Goal: Use online tool/utility: Utilize a website feature to perform a specific function

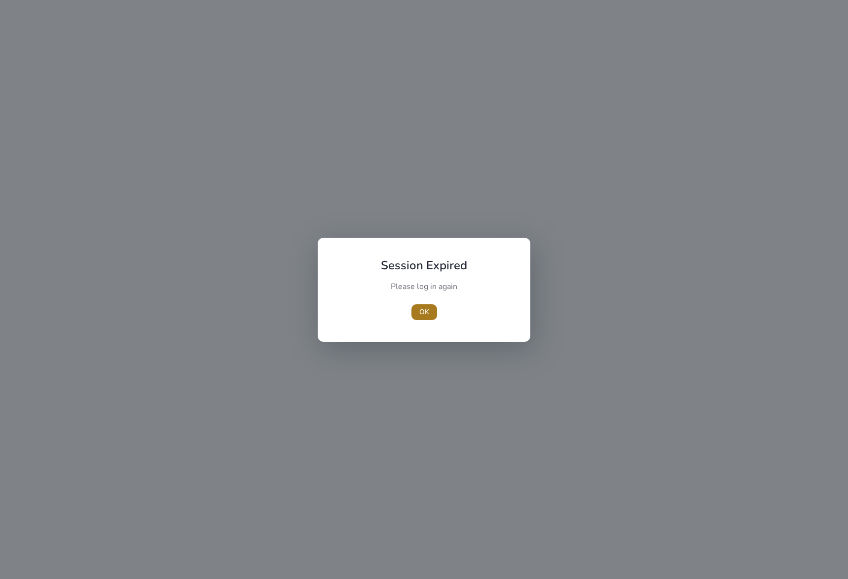
click at [426, 307] on span "OK" at bounding box center [424, 312] width 10 height 10
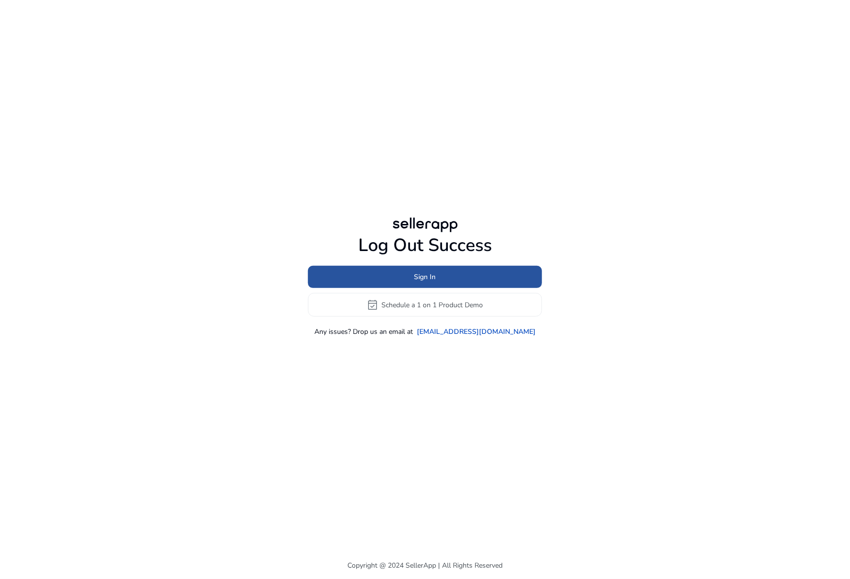
click at [451, 274] on span at bounding box center [425, 277] width 234 height 24
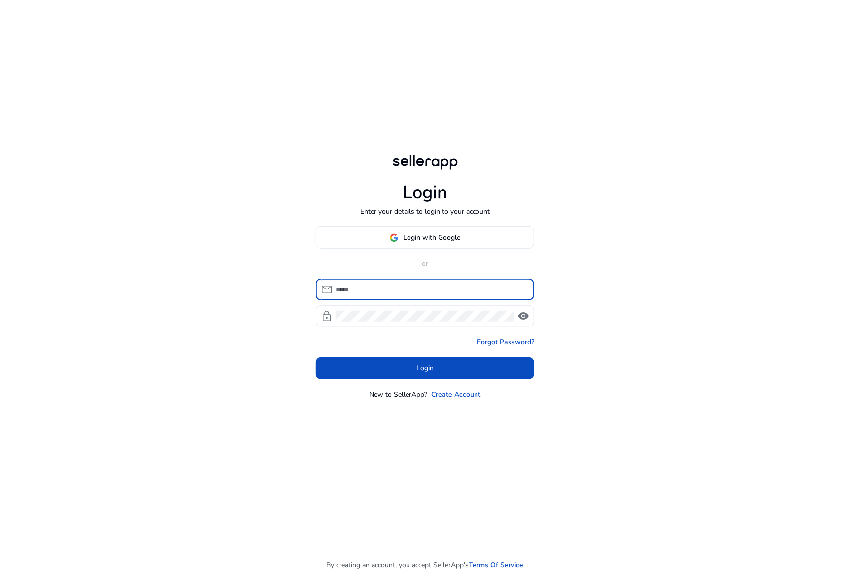
click at [440, 283] on div at bounding box center [431, 290] width 191 height 22
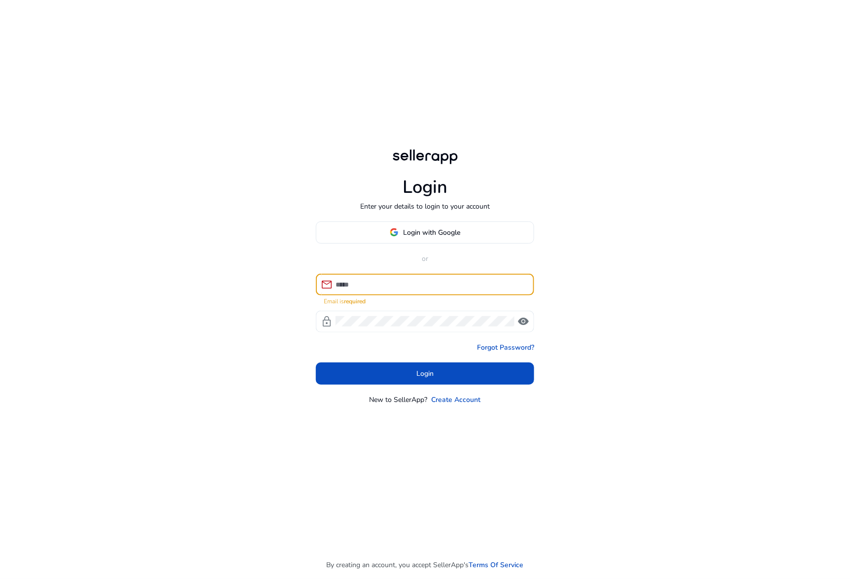
click at [439, 282] on input at bounding box center [431, 284] width 191 height 11
type input "**********"
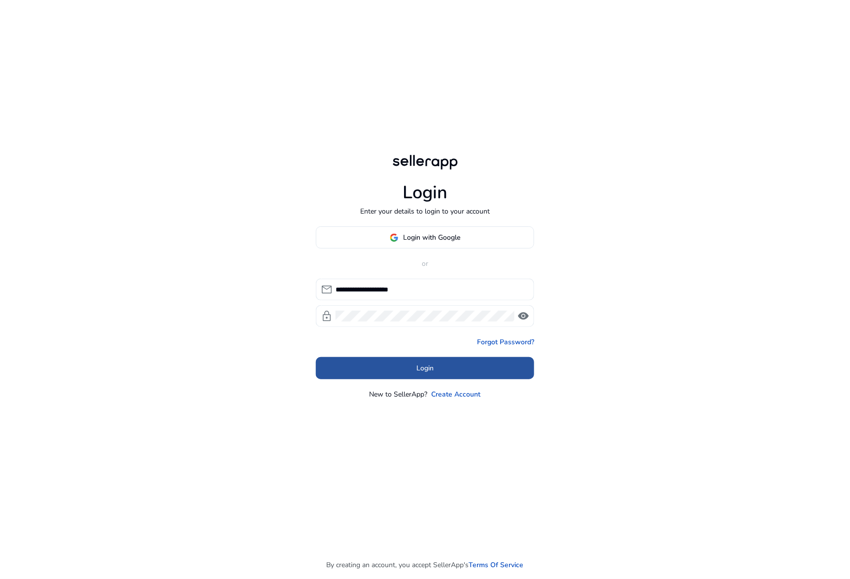
click at [501, 377] on span at bounding box center [425, 368] width 218 height 24
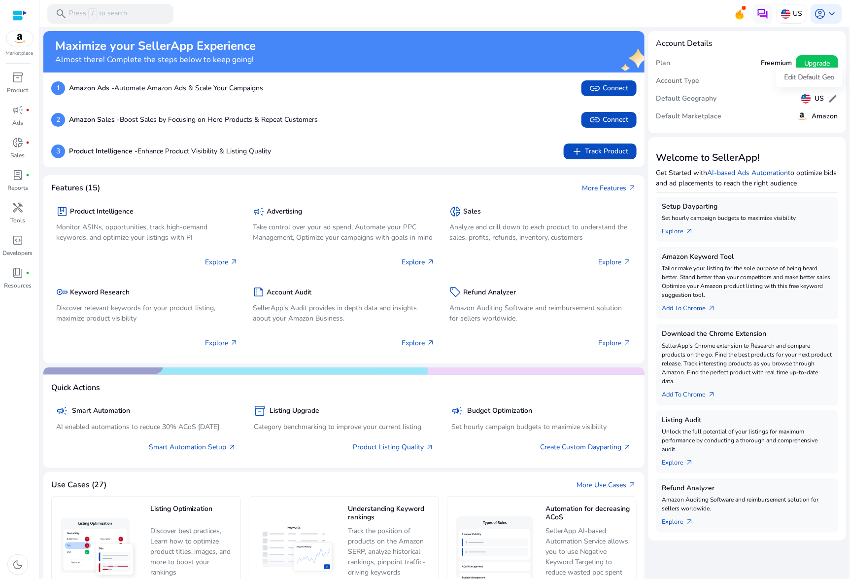
click at [831, 95] on span "edit" at bounding box center [834, 99] width 10 height 10
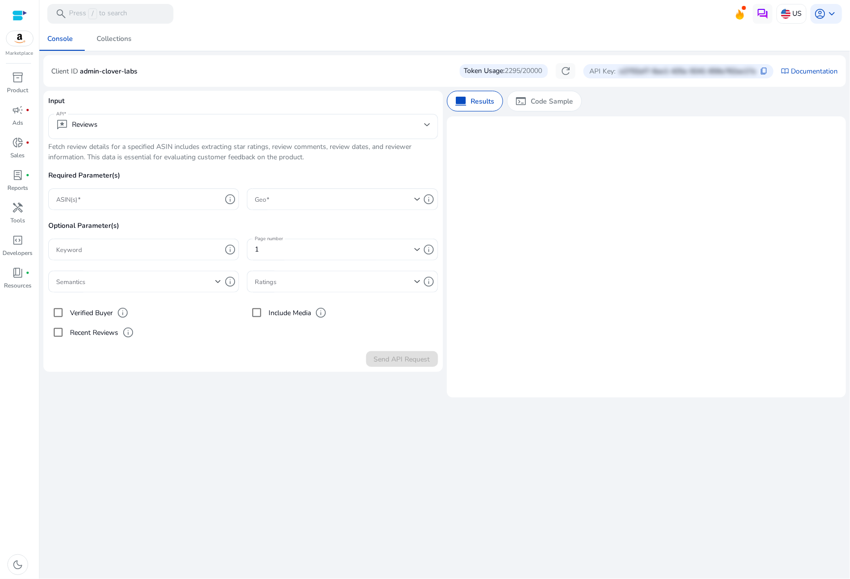
click at [283, 187] on p "Required Parameter(s)" at bounding box center [243, 179] width 390 height 18
click at [281, 201] on span at bounding box center [334, 199] width 159 height 11
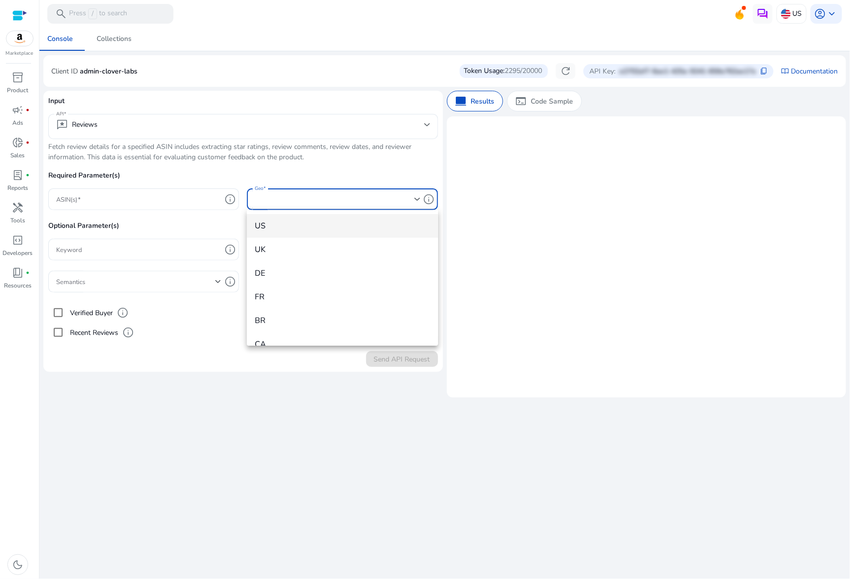
click at [282, 133] on div at bounding box center [425, 289] width 850 height 579
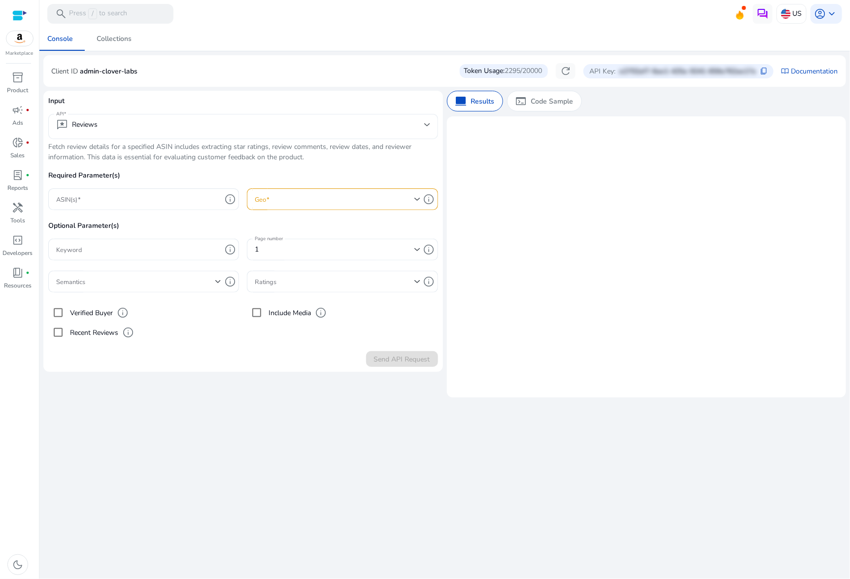
click at [261, 126] on mat-select-trigger "reviews Reviews" at bounding box center [240, 125] width 368 height 12
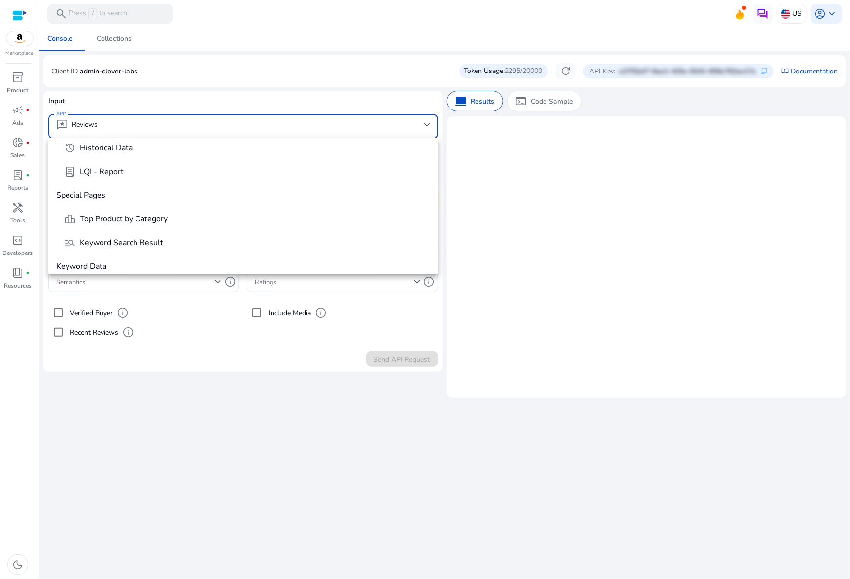
scroll to position [116, 0]
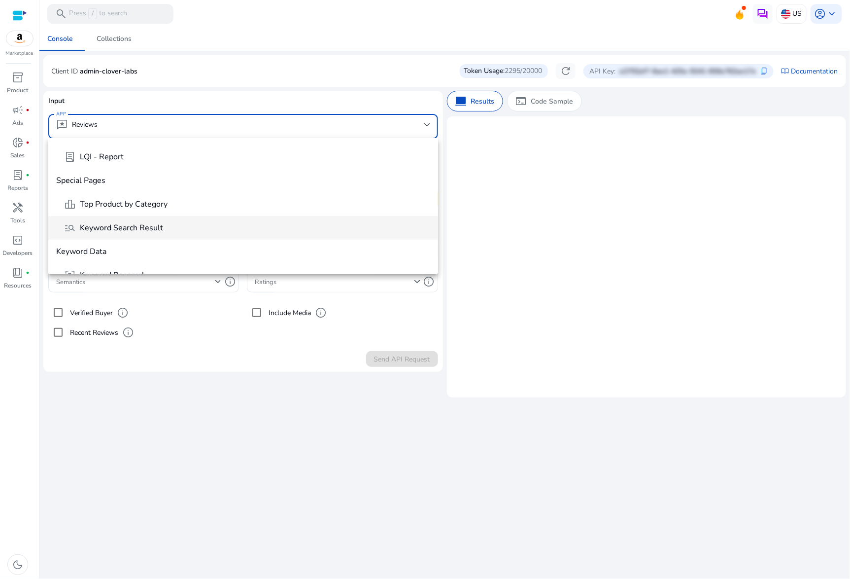
click at [152, 234] on mat-option "manage_search Keyword Search Result" at bounding box center [243, 228] width 390 height 24
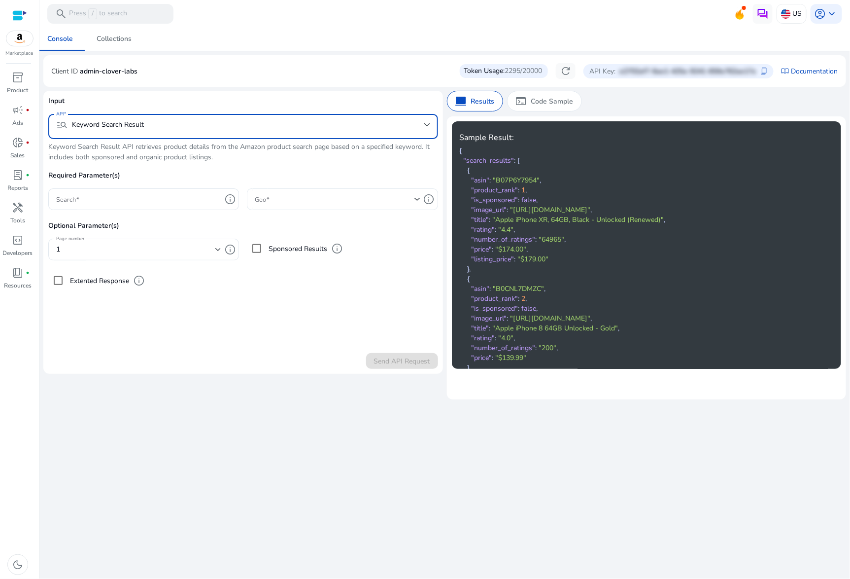
click at [358, 196] on span at bounding box center [334, 199] width 159 height 11
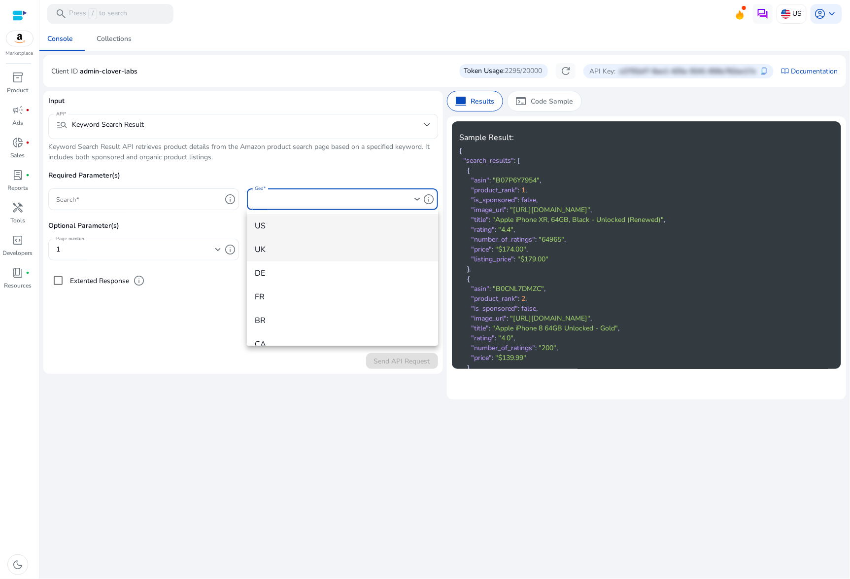
scroll to position [0, 0]
click at [432, 199] on div at bounding box center [425, 289] width 850 height 579
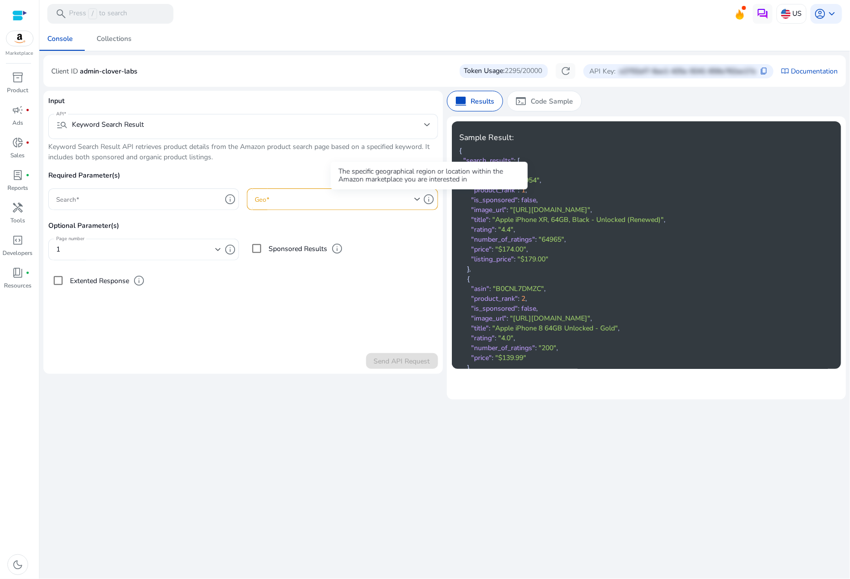
click at [432, 199] on span "info" at bounding box center [430, 199] width 12 height 12
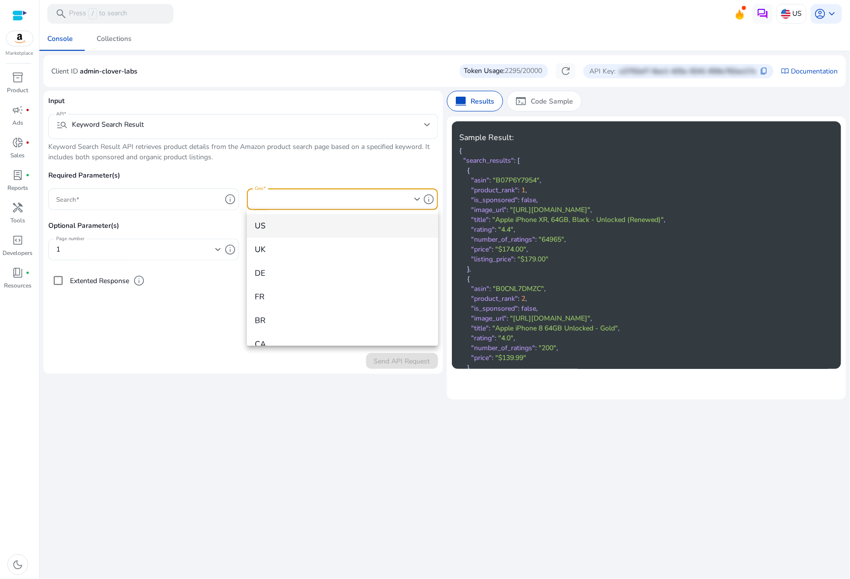
click at [336, 125] on div at bounding box center [425, 289] width 850 height 579
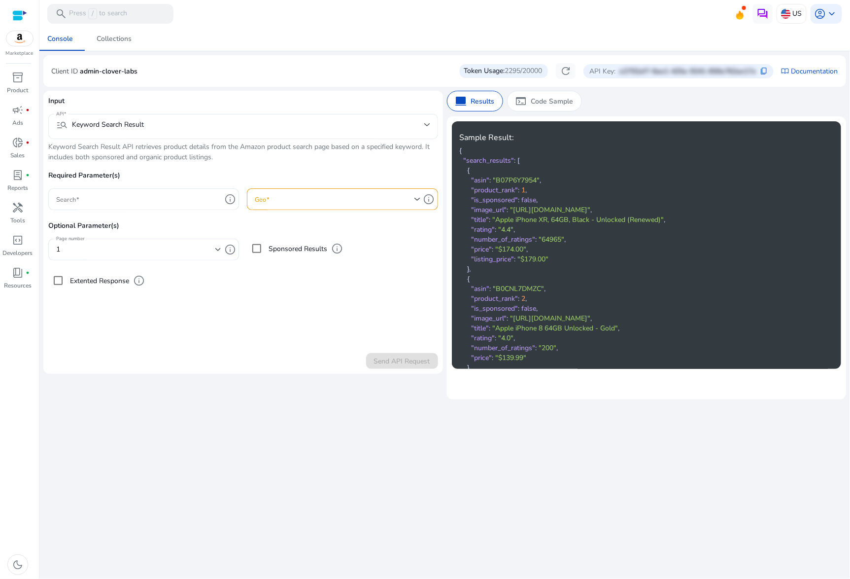
click at [333, 127] on mat-select-trigger "manage_search Keyword Search Result" at bounding box center [240, 125] width 368 height 12
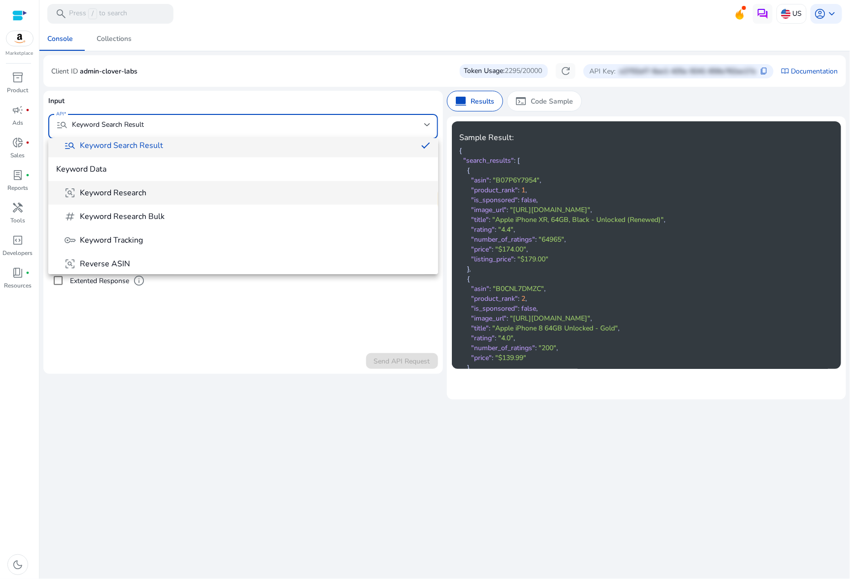
scroll to position [199, 0]
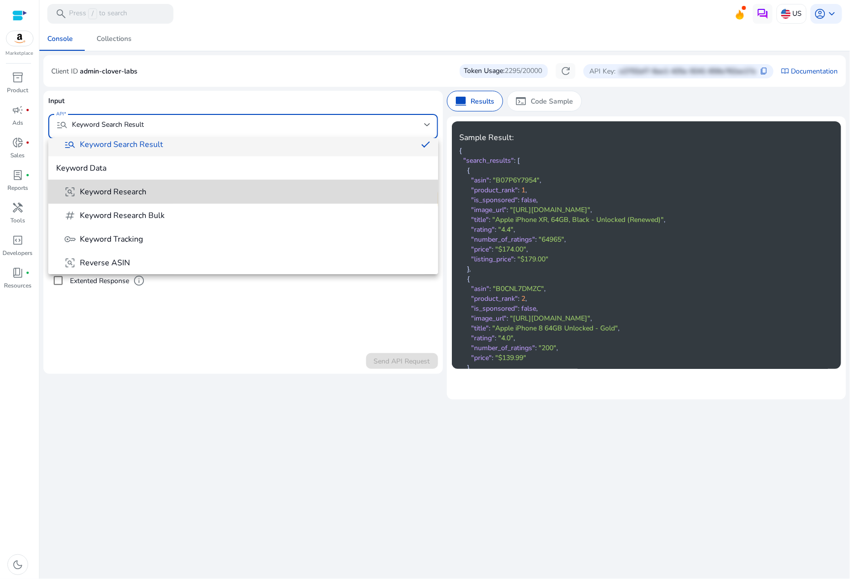
click at [249, 189] on span "frame_inspect Keyword Research" at bounding box center [247, 192] width 366 height 12
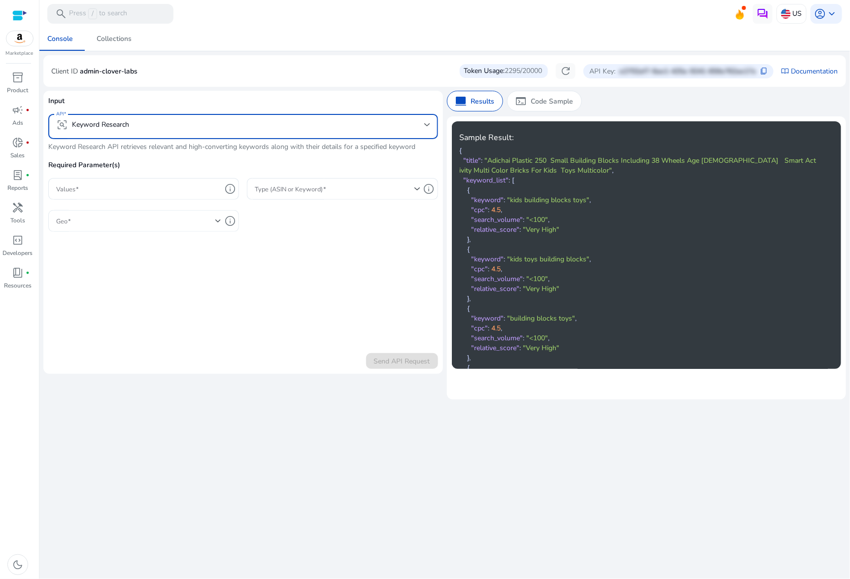
click at [181, 218] on span at bounding box center [135, 220] width 159 height 11
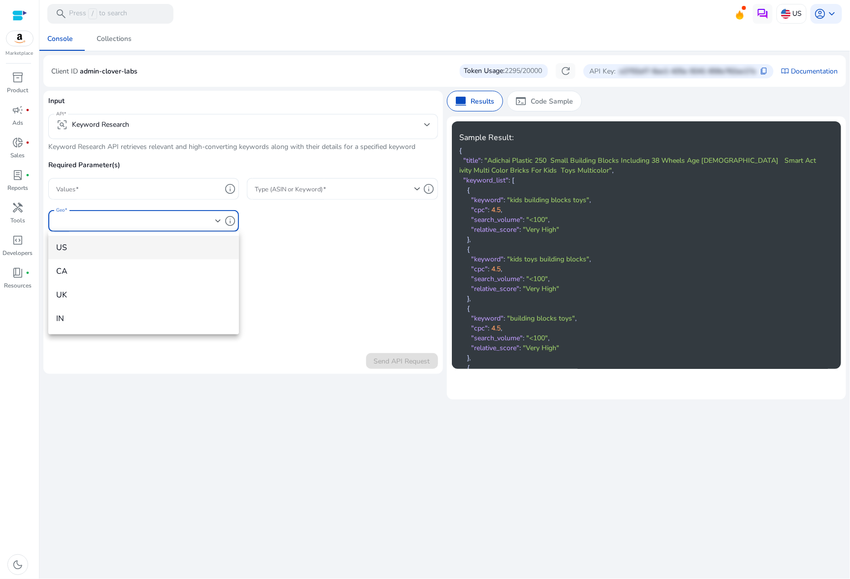
click at [233, 141] on div at bounding box center [425, 289] width 850 height 579
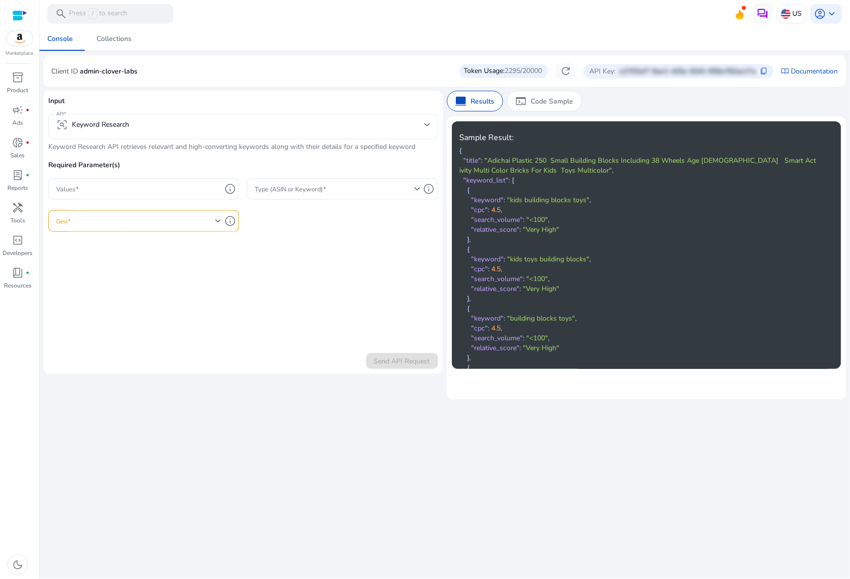
click at [233, 137] on div "frame_inspect Keyword Research" at bounding box center [243, 126] width 374 height 25
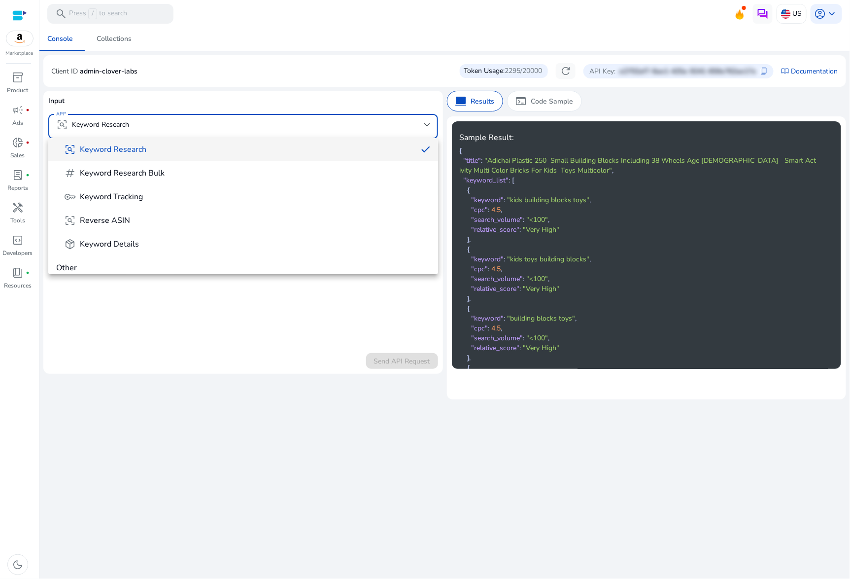
scroll to position [267, 0]
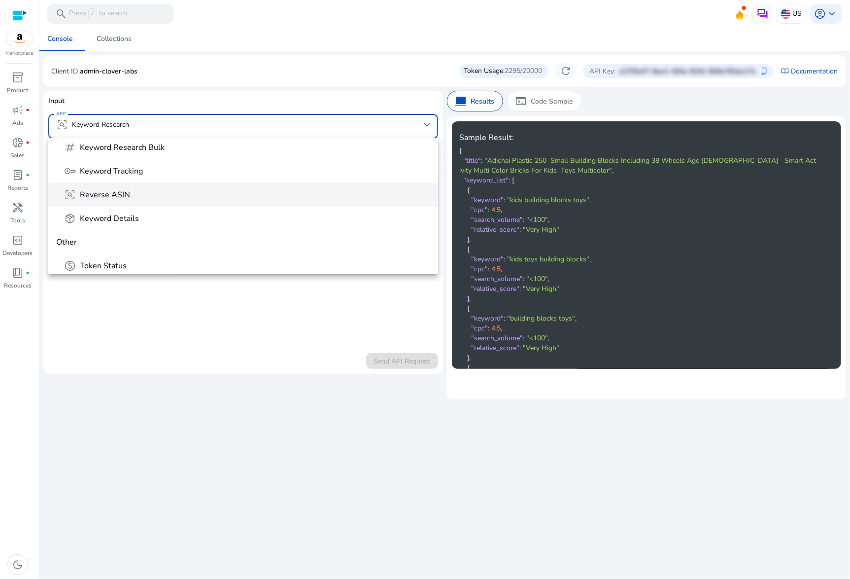
click at [110, 187] on mat-option "frame_inspect Reverse ASIN" at bounding box center [243, 195] width 390 height 24
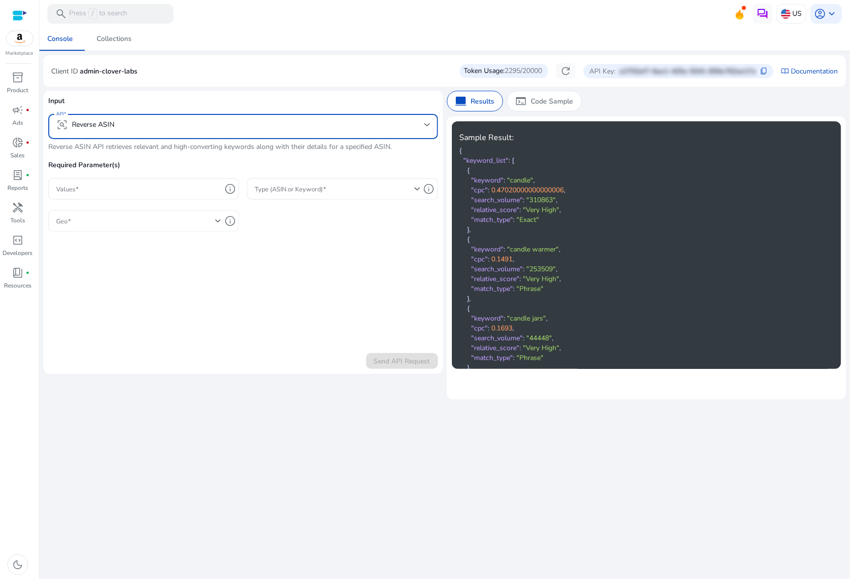
click at [135, 228] on div at bounding box center [138, 221] width 165 height 22
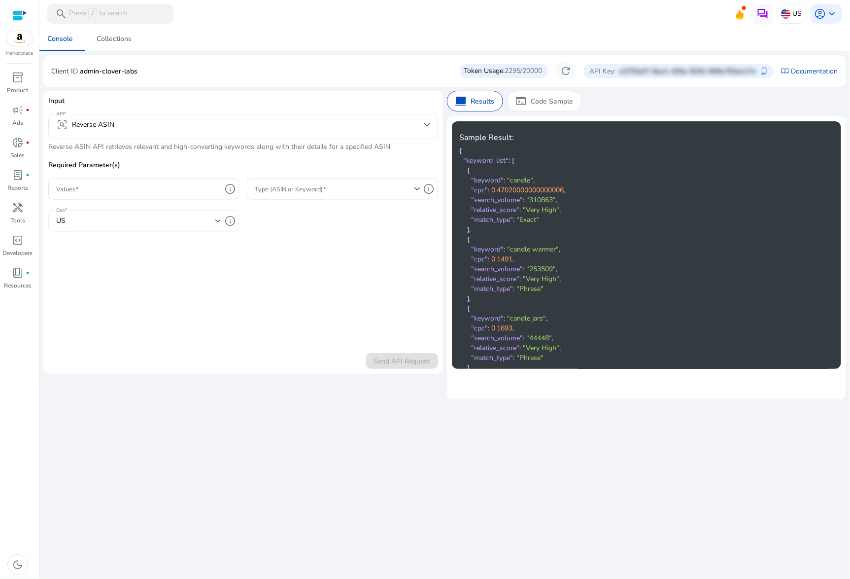
click at [119, 226] on div "US" at bounding box center [135, 220] width 159 height 11
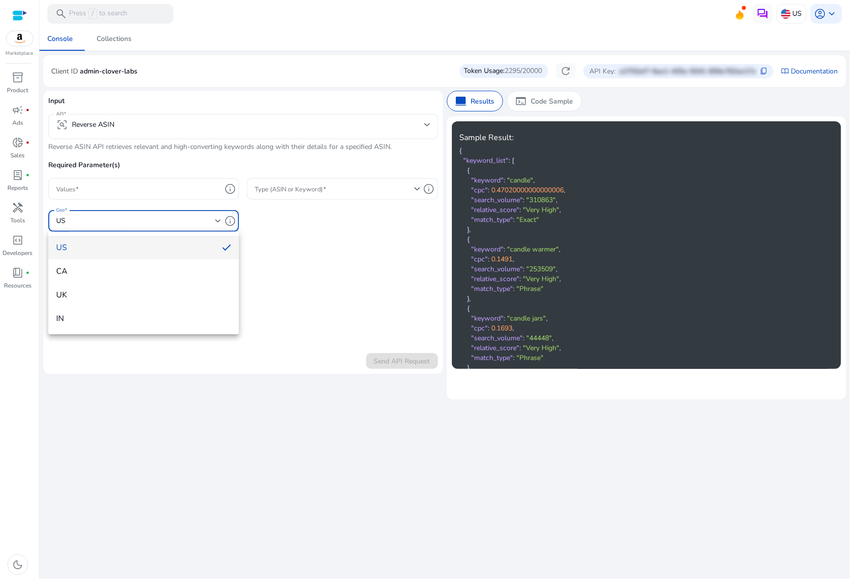
click at [47, 142] on div at bounding box center [425, 289] width 850 height 579
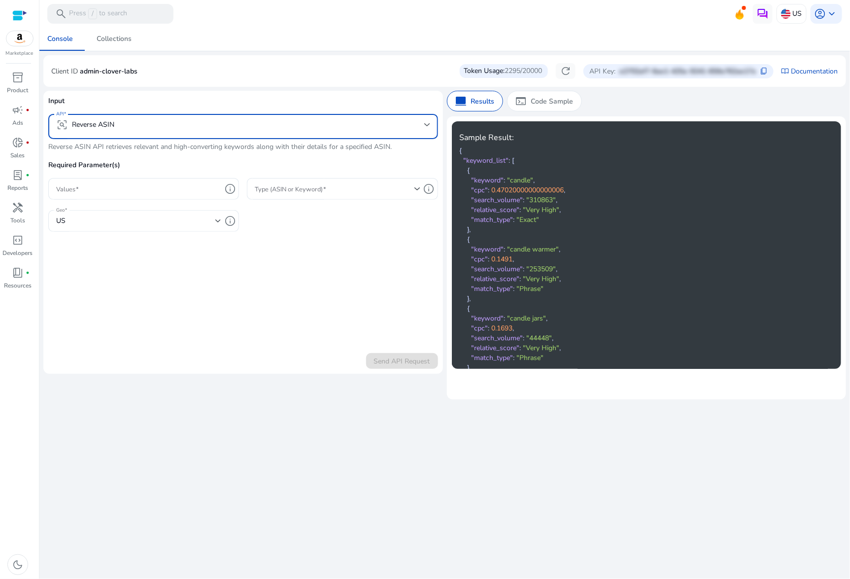
click at [106, 119] on div "frame_inspect Reverse ASIN" at bounding box center [85, 125] width 58 height 12
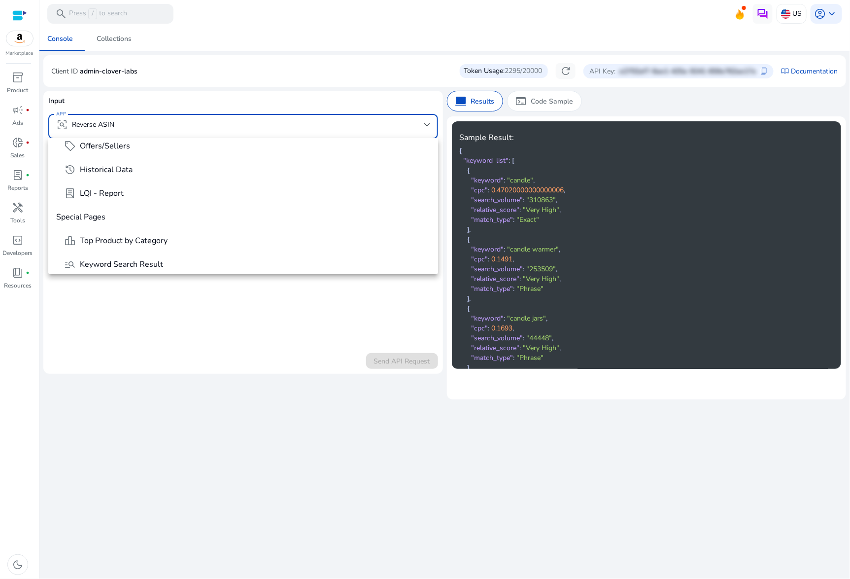
scroll to position [94, 0]
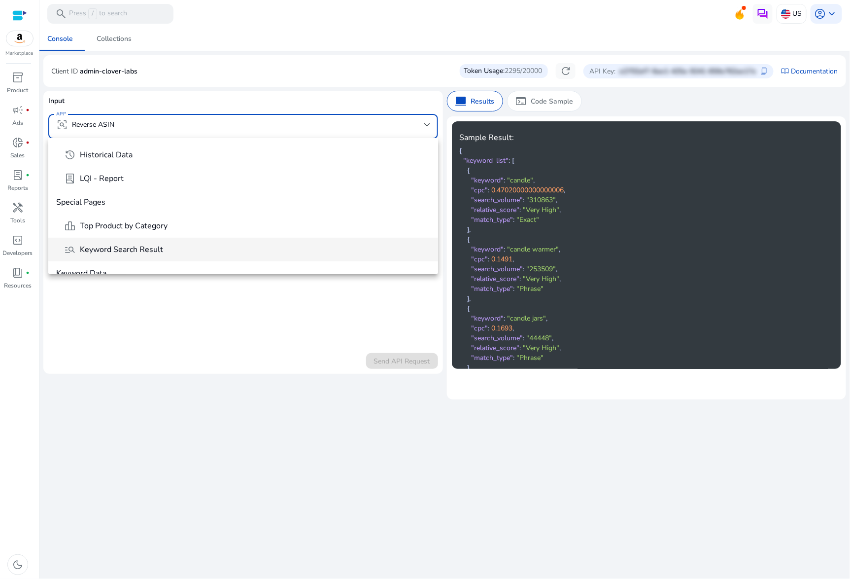
click at [142, 254] on span "Keyword Search Result" at bounding box center [121, 249] width 83 height 11
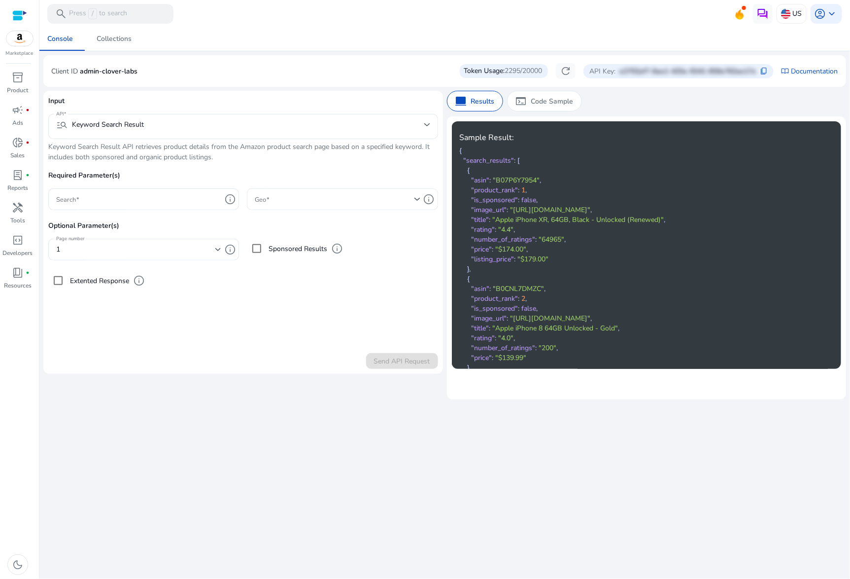
click at [315, 208] on div at bounding box center [337, 199] width 165 height 22
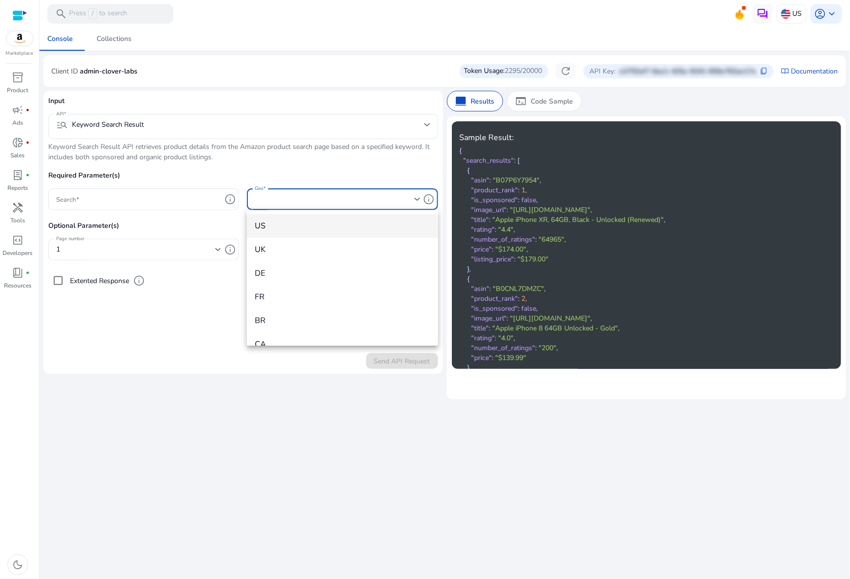
click at [151, 123] on div at bounding box center [425, 289] width 850 height 579
click at [148, 125] on mat-select-trigger "manage_search Keyword Search Result" at bounding box center [240, 125] width 368 height 12
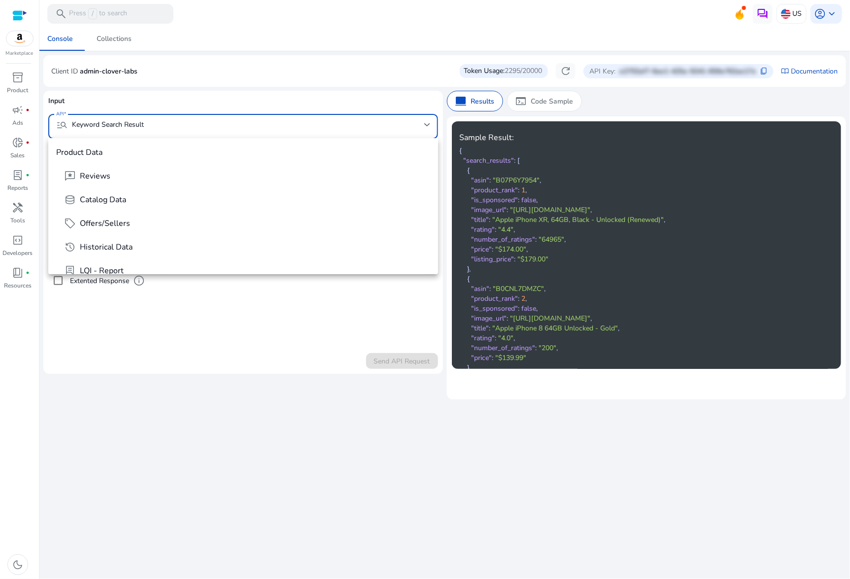
scroll to position [0, 0]
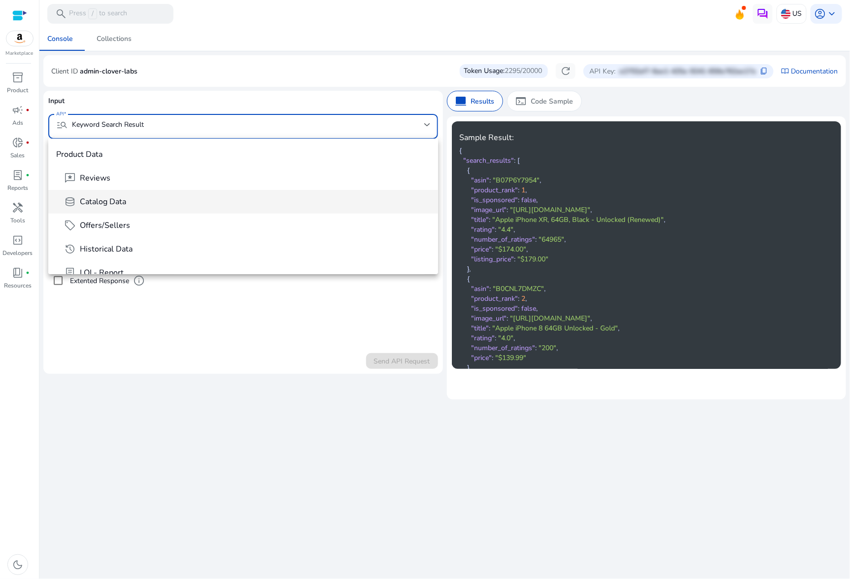
click at [139, 202] on span "database Catalog Data" at bounding box center [247, 202] width 366 height 12
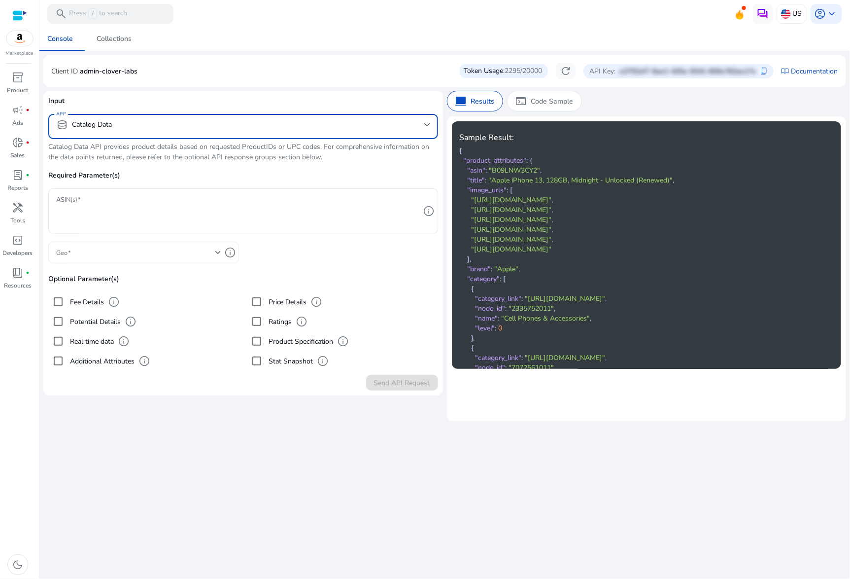
click at [141, 252] on span at bounding box center [135, 252] width 159 height 11
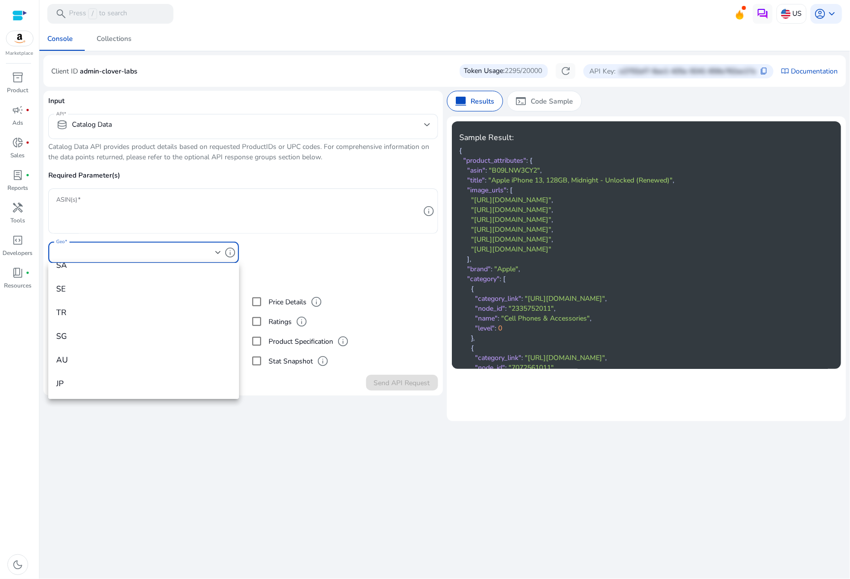
scroll to position [300, 0]
